Goal: Task Accomplishment & Management: Manage account settings

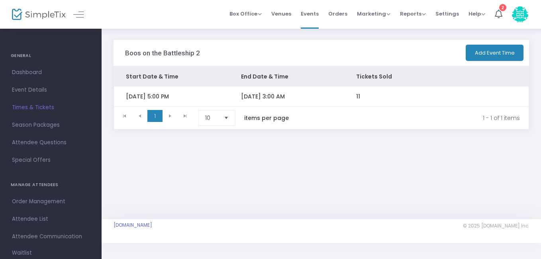
click at [28, 109] on span "Times & Tickets" at bounding box center [51, 107] width 78 height 10
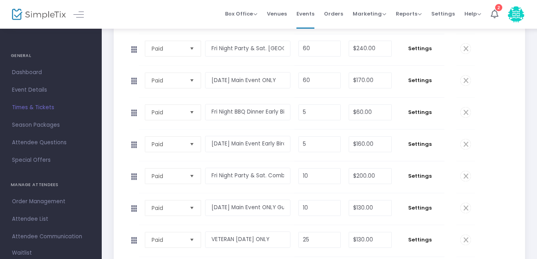
scroll to position [199, 0]
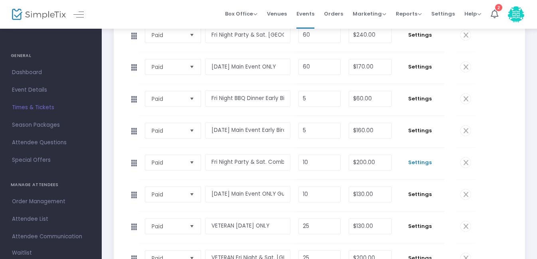
click at [426, 162] on span "Settings" at bounding box center [419, 163] width 41 height 8
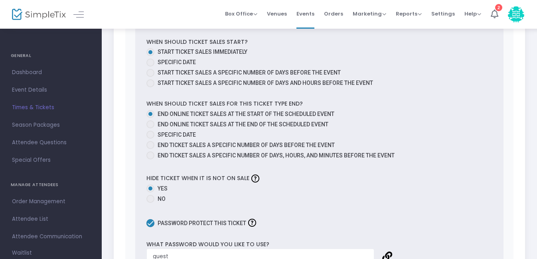
scroll to position [638, 0]
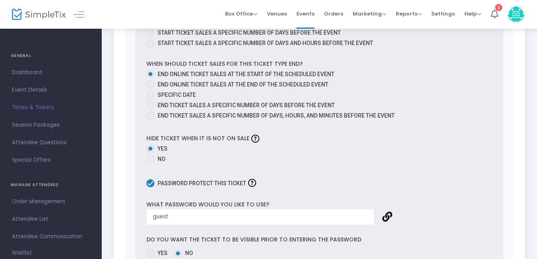
click at [387, 216] on link at bounding box center [387, 217] width 10 height 10
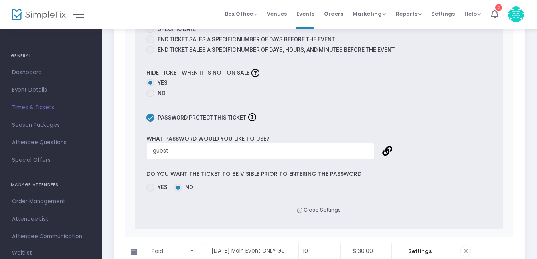
scroll to position [718, 0]
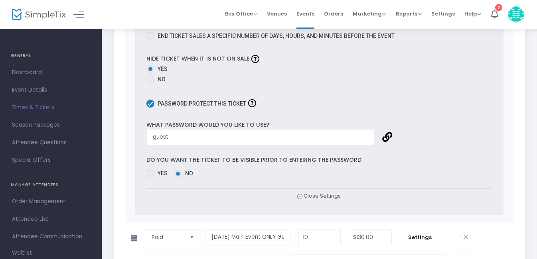
click at [149, 175] on span at bounding box center [150, 174] width 8 height 8
click at [150, 178] on input "Yes" at bounding box center [150, 178] width 0 height 0
radio input "true"
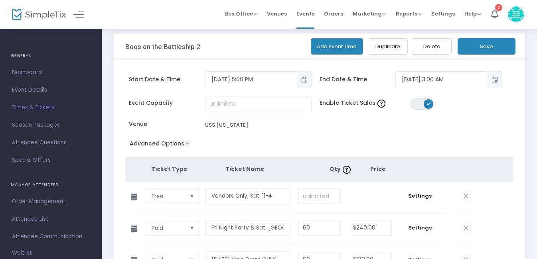
scroll to position [0, 0]
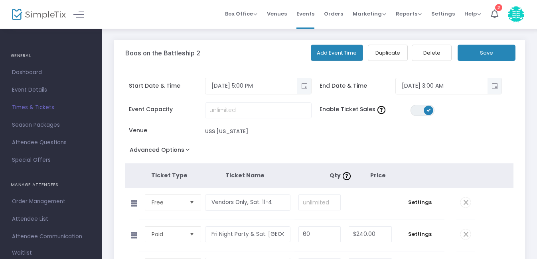
drag, startPoint x: 486, startPoint y: 53, endPoint x: 505, endPoint y: 142, distance: 90.2
click at [486, 54] on button "Save" at bounding box center [486, 53] width 58 height 16
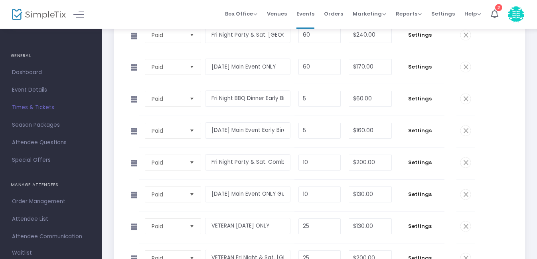
scroll to position [239, 0]
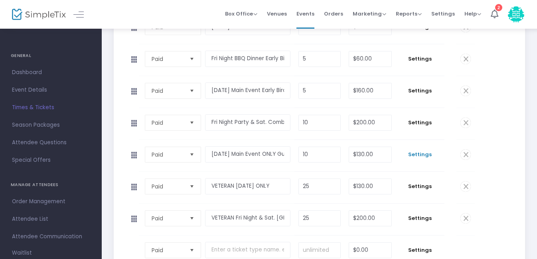
click at [420, 154] on span "Settings" at bounding box center [419, 155] width 41 height 8
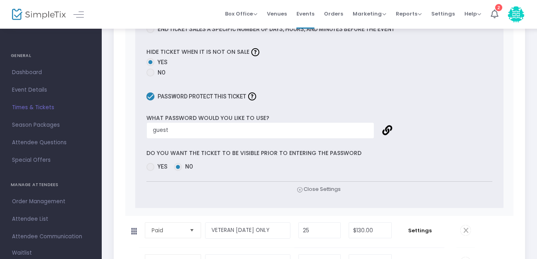
scroll to position [757, 0]
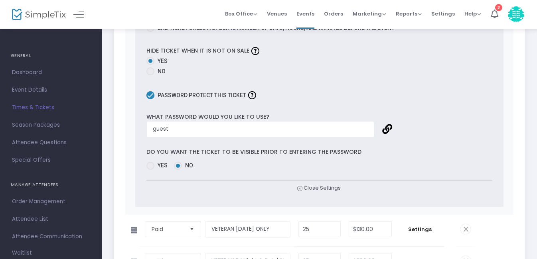
drag, startPoint x: 149, startPoint y: 167, endPoint x: 159, endPoint y: 165, distance: 10.2
click at [150, 166] on span at bounding box center [150, 166] width 8 height 8
click at [150, 170] on input "Yes" at bounding box center [150, 170] width 0 height 0
radio input "true"
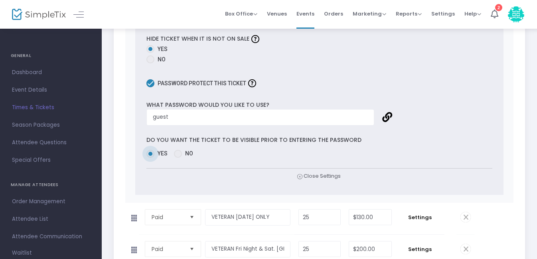
scroll to position [775, 0]
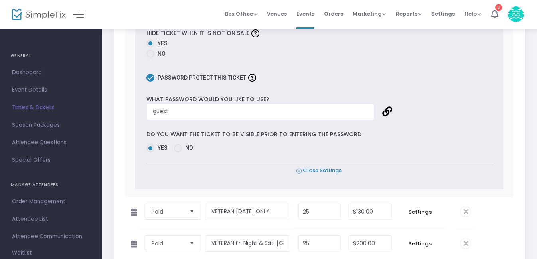
click at [299, 172] on icon at bounding box center [298, 171] width 5 height 8
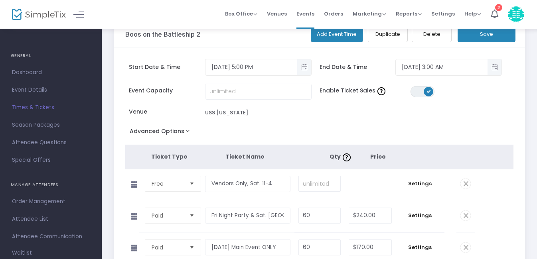
scroll to position [0, 0]
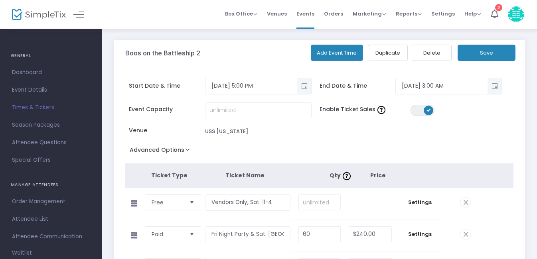
click at [485, 54] on button "Save" at bounding box center [486, 53] width 58 height 16
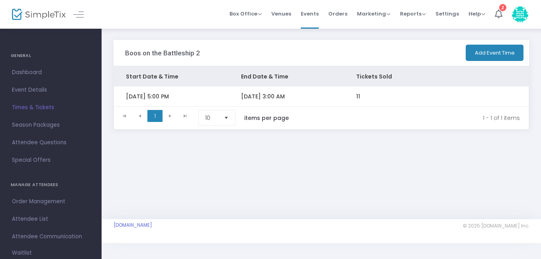
click at [36, 106] on span "Times & Tickets" at bounding box center [51, 107] width 78 height 10
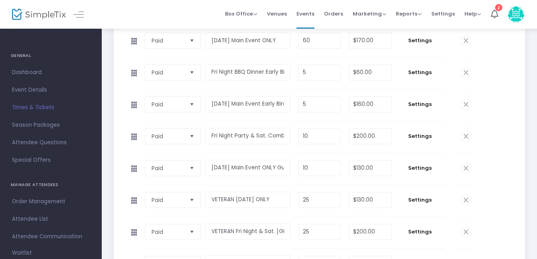
scroll to position [239, 0]
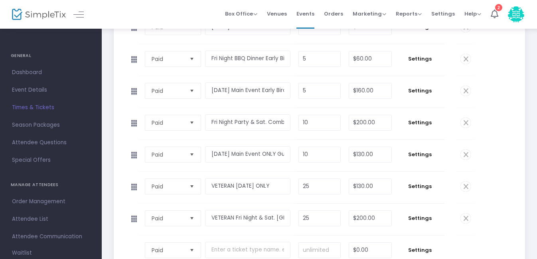
drag, startPoint x: 423, startPoint y: 123, endPoint x: 389, endPoint y: 137, distance: 35.9
click at [423, 122] on span "Settings" at bounding box center [419, 123] width 41 height 8
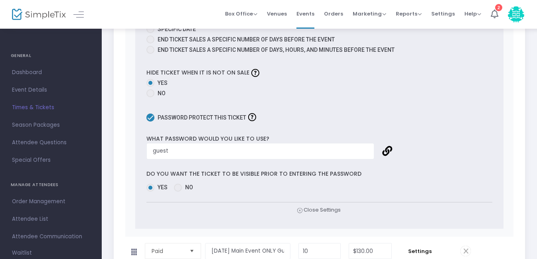
scroll to position [718, 0]
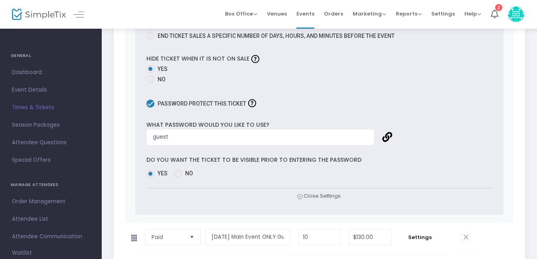
drag, startPoint x: 180, startPoint y: 175, endPoint x: 252, endPoint y: 147, distance: 76.7
click at [182, 173] on span at bounding box center [178, 174] width 8 height 8
click at [178, 178] on input "No" at bounding box center [177, 178] width 0 height 0
radio input "true"
click at [299, 197] on icon at bounding box center [298, 197] width 5 height 8
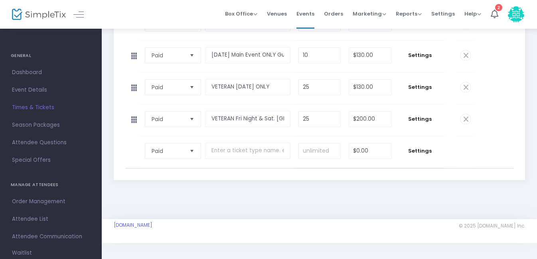
scroll to position [299, 0]
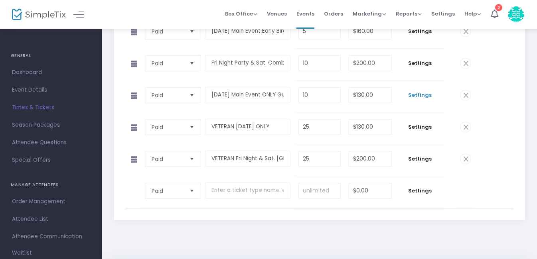
click at [419, 94] on span "Settings" at bounding box center [419, 95] width 41 height 8
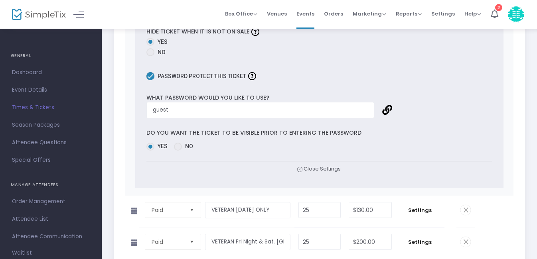
scroll to position [777, 0]
drag, startPoint x: 179, startPoint y: 147, endPoint x: 224, endPoint y: 148, distance: 44.7
click at [179, 147] on span at bounding box center [178, 146] width 8 height 8
click at [178, 150] on input "No" at bounding box center [177, 150] width 0 height 0
radio input "true"
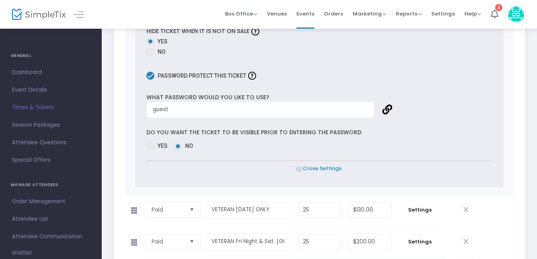
click at [299, 169] on icon at bounding box center [298, 169] width 5 height 8
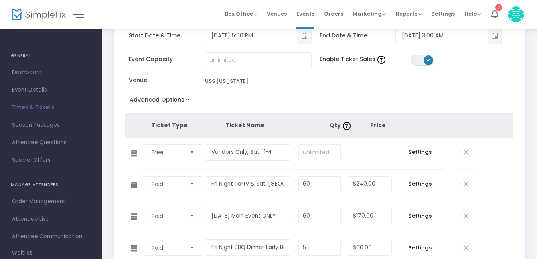
scroll to position [0, 0]
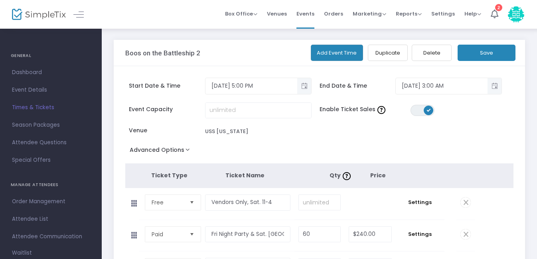
click at [494, 52] on button "Save" at bounding box center [486, 53] width 58 height 16
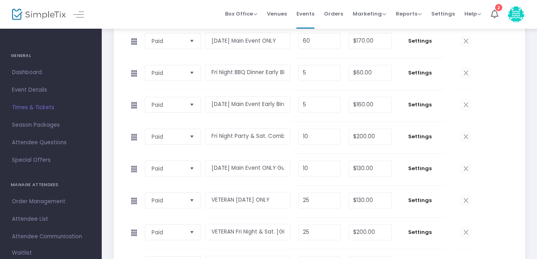
scroll to position [239, 0]
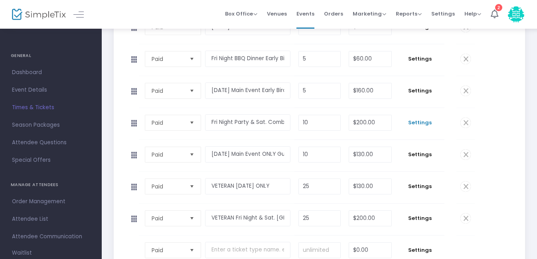
click at [422, 123] on span "Settings" at bounding box center [419, 123] width 41 height 8
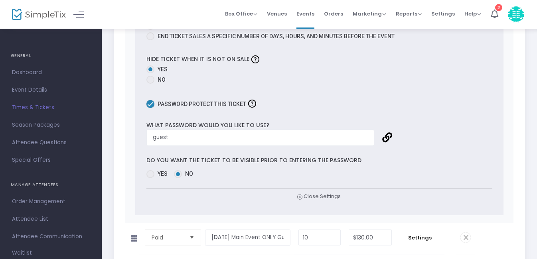
scroll to position [718, 0]
drag, startPoint x: 152, startPoint y: 174, endPoint x: 156, endPoint y: 171, distance: 5.4
click at [154, 172] on span at bounding box center [150, 174] width 8 height 8
click at [150, 178] on input "Yes" at bounding box center [150, 178] width 0 height 0
radio input "true"
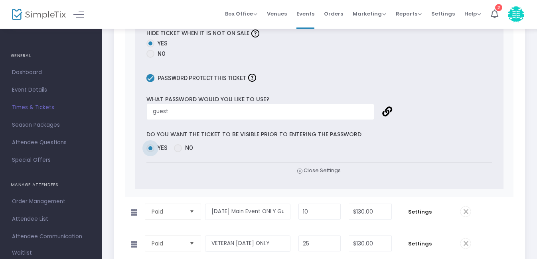
scroll to position [757, 0]
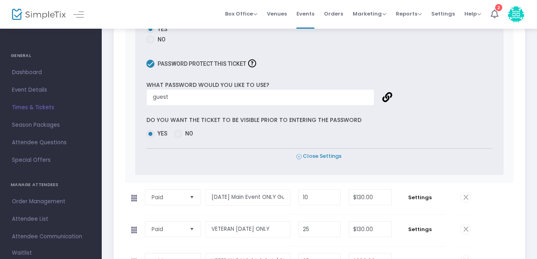
click at [301, 157] on icon at bounding box center [298, 157] width 5 height 8
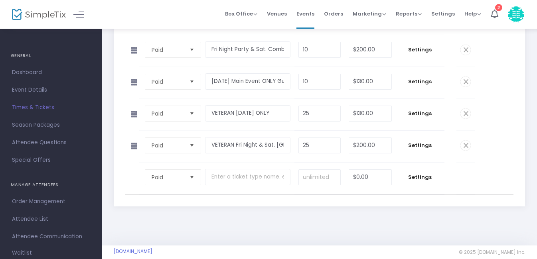
scroll to position [299, 0]
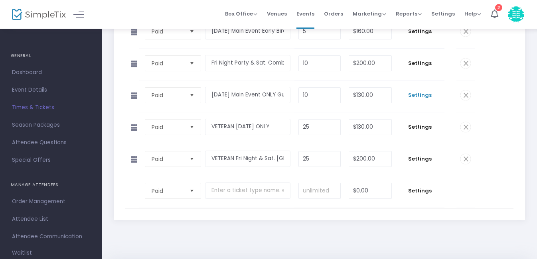
click at [426, 95] on span "Settings" at bounding box center [419, 95] width 41 height 8
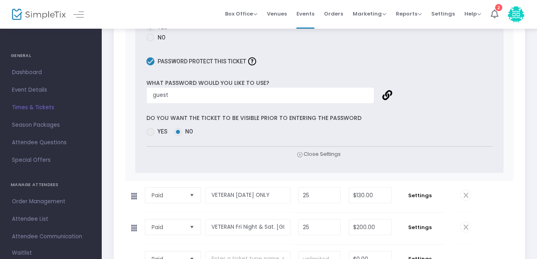
scroll to position [777, 0]
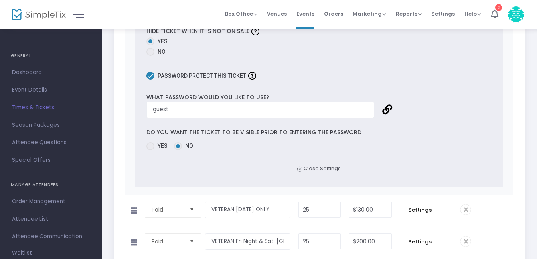
click at [150, 147] on span at bounding box center [150, 146] width 8 height 8
click at [150, 150] on input "Yes" at bounding box center [150, 150] width 0 height 0
radio input "true"
click at [319, 167] on span "Close Settings" at bounding box center [318, 169] width 45 height 8
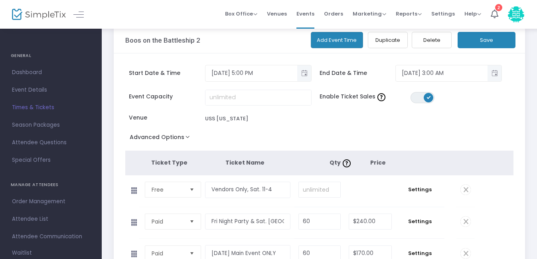
scroll to position [0, 0]
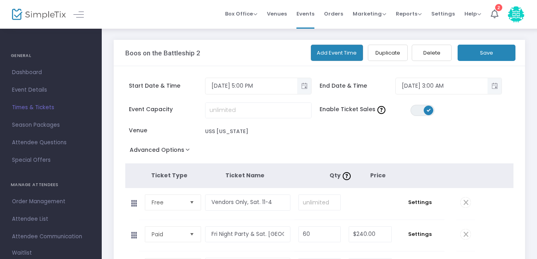
click at [479, 56] on button "Save" at bounding box center [486, 53] width 58 height 16
